Goal: Task Accomplishment & Management: Manage account settings

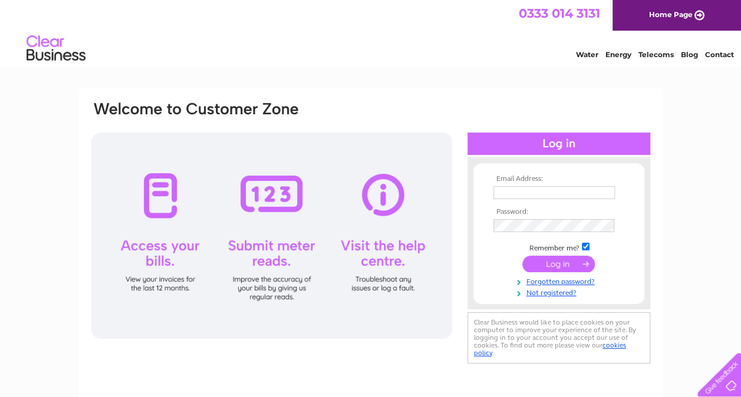
type input "wendycoakley@icloud.com"
click at [539, 262] on input "submit" at bounding box center [558, 264] width 72 height 16
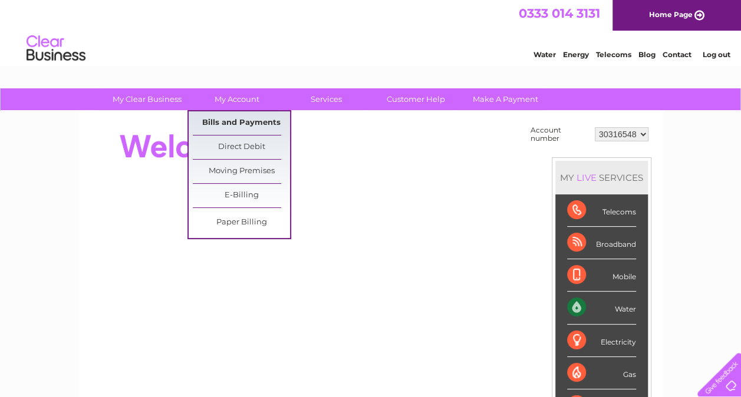
click at [230, 123] on link "Bills and Payments" at bounding box center [241, 123] width 97 height 24
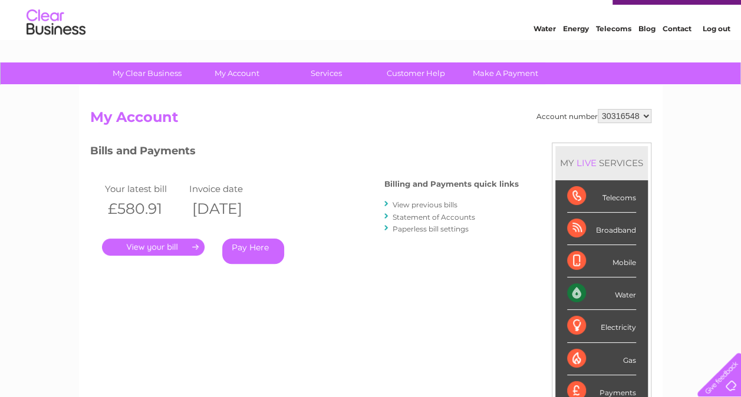
scroll to position [59, 0]
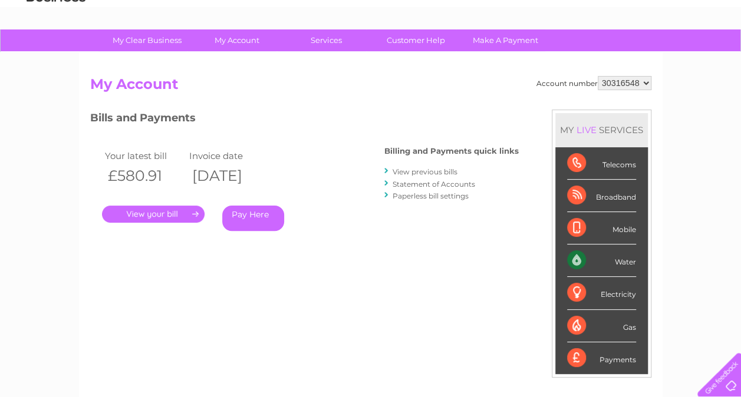
click at [167, 212] on link "." at bounding box center [153, 214] width 103 height 17
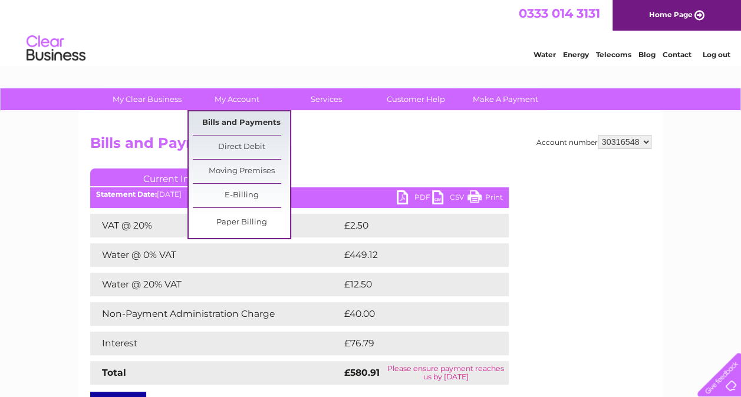
click at [232, 120] on link "Bills and Payments" at bounding box center [241, 123] width 97 height 24
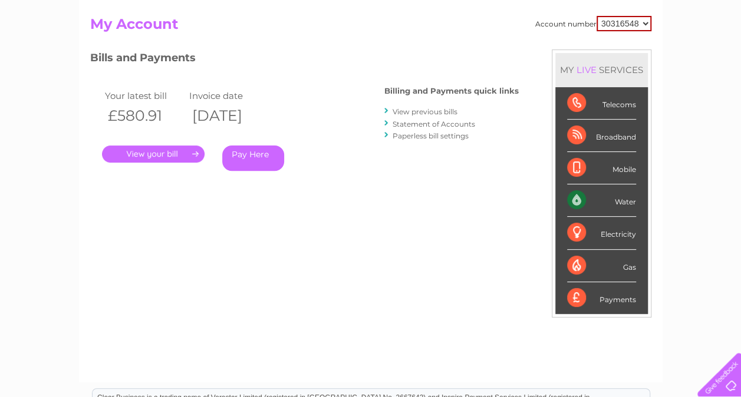
scroll to position [118, 0]
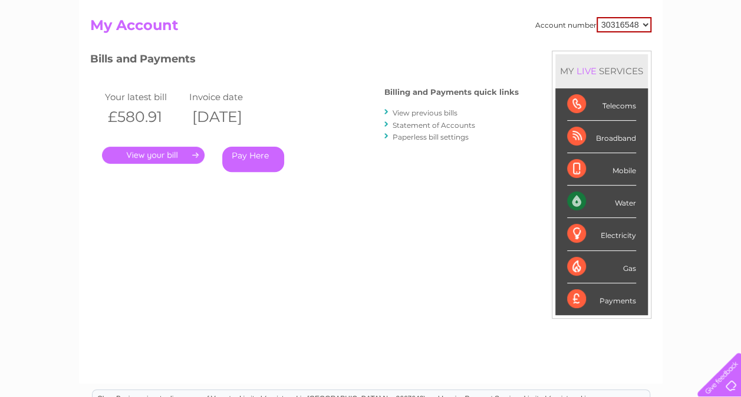
click at [434, 117] on link "View previous bills" at bounding box center [424, 112] width 65 height 9
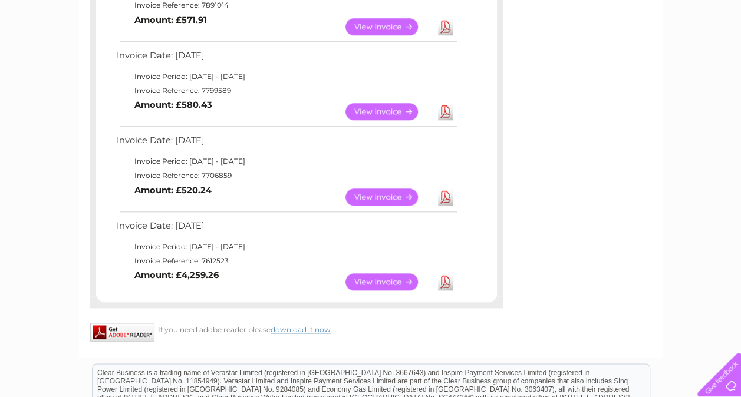
scroll to position [530, 0]
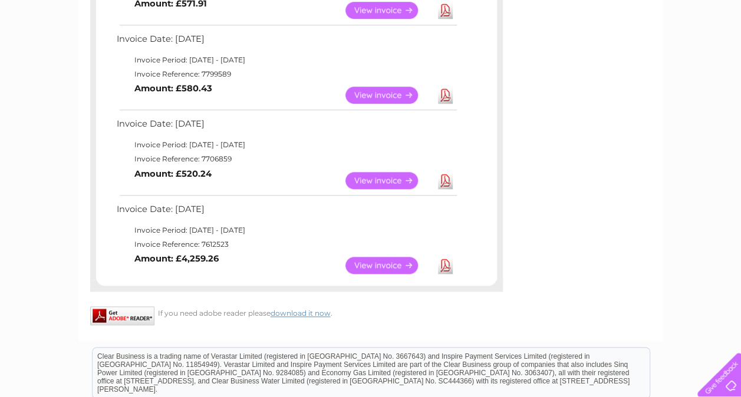
drag, startPoint x: 246, startPoint y: 233, endPoint x: 257, endPoint y: 230, distance: 11.6
click at [257, 230] on td "Invoice Period: [DATE] - [DATE]" at bounding box center [286, 230] width 345 height 14
click at [382, 265] on link "View" at bounding box center [388, 265] width 87 height 17
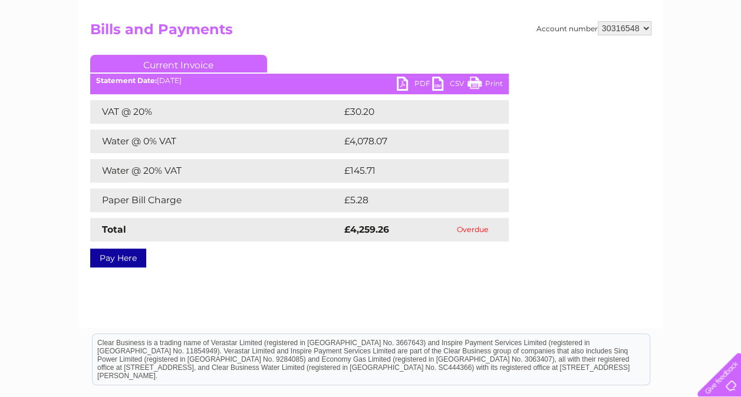
scroll to position [118, 0]
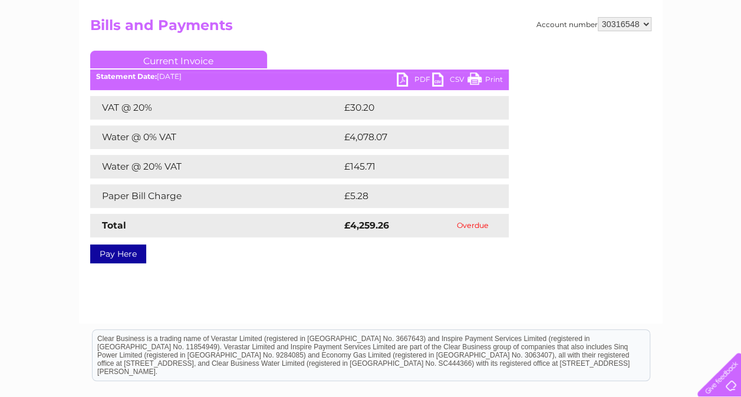
click at [416, 80] on link "PDF" at bounding box center [414, 80] width 35 height 17
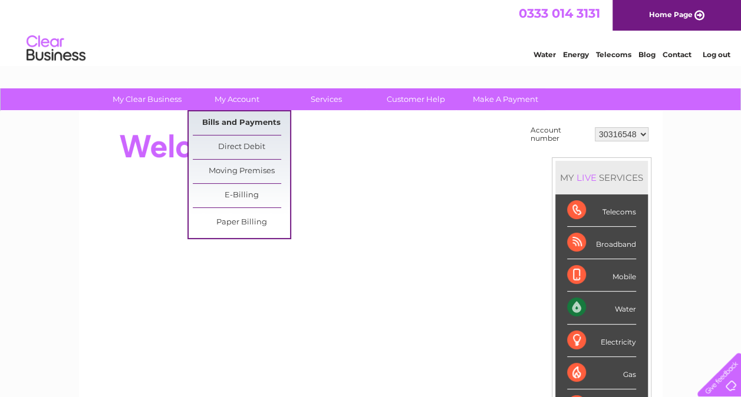
click at [230, 121] on link "Bills and Payments" at bounding box center [241, 123] width 97 height 24
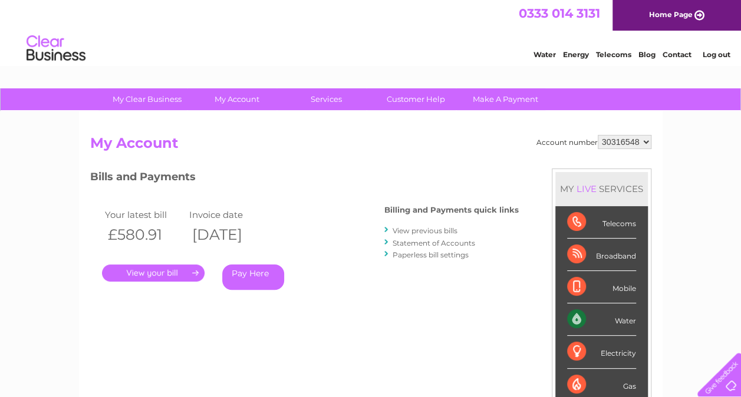
click at [158, 275] on link "." at bounding box center [153, 273] width 103 height 17
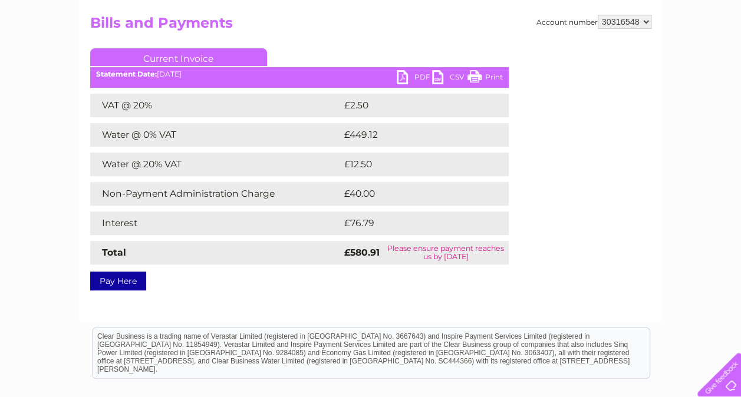
scroll to position [118, 0]
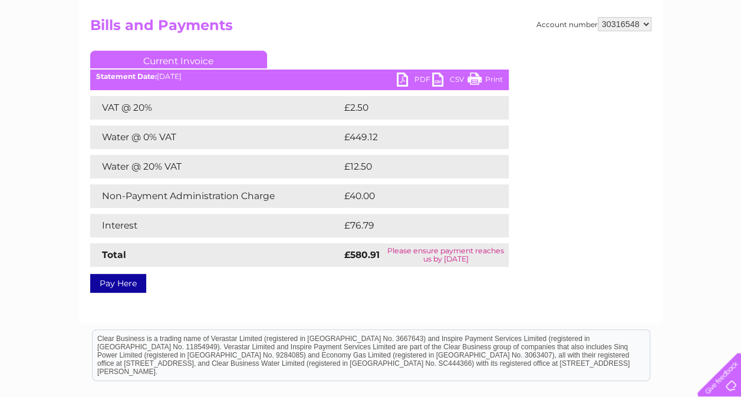
click at [411, 82] on link "PDF" at bounding box center [414, 80] width 35 height 17
click at [402, 77] on link "PDF" at bounding box center [414, 80] width 35 height 17
click at [414, 82] on link "PDF" at bounding box center [414, 80] width 35 height 17
click at [408, 82] on link "PDF" at bounding box center [414, 80] width 35 height 17
